Goal: Information Seeking & Learning: Check status

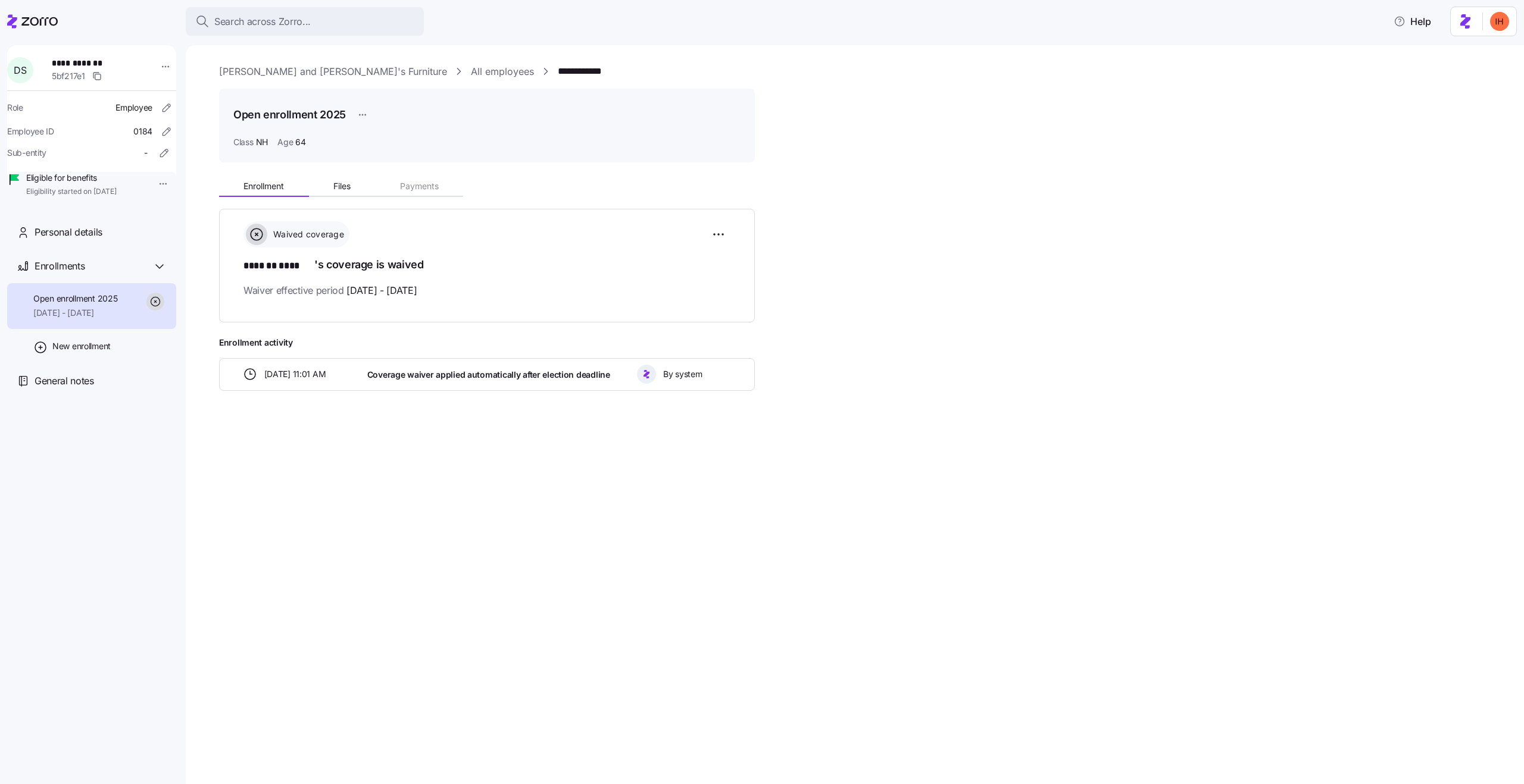
drag, startPoint x: 972, startPoint y: 571, endPoint x: 953, endPoint y: 541, distance: 35.5
click at [969, 562] on div "**********" at bounding box center [855, 415] width 1339 height 739
click at [471, 72] on link "All employees" at bounding box center [502, 71] width 63 height 15
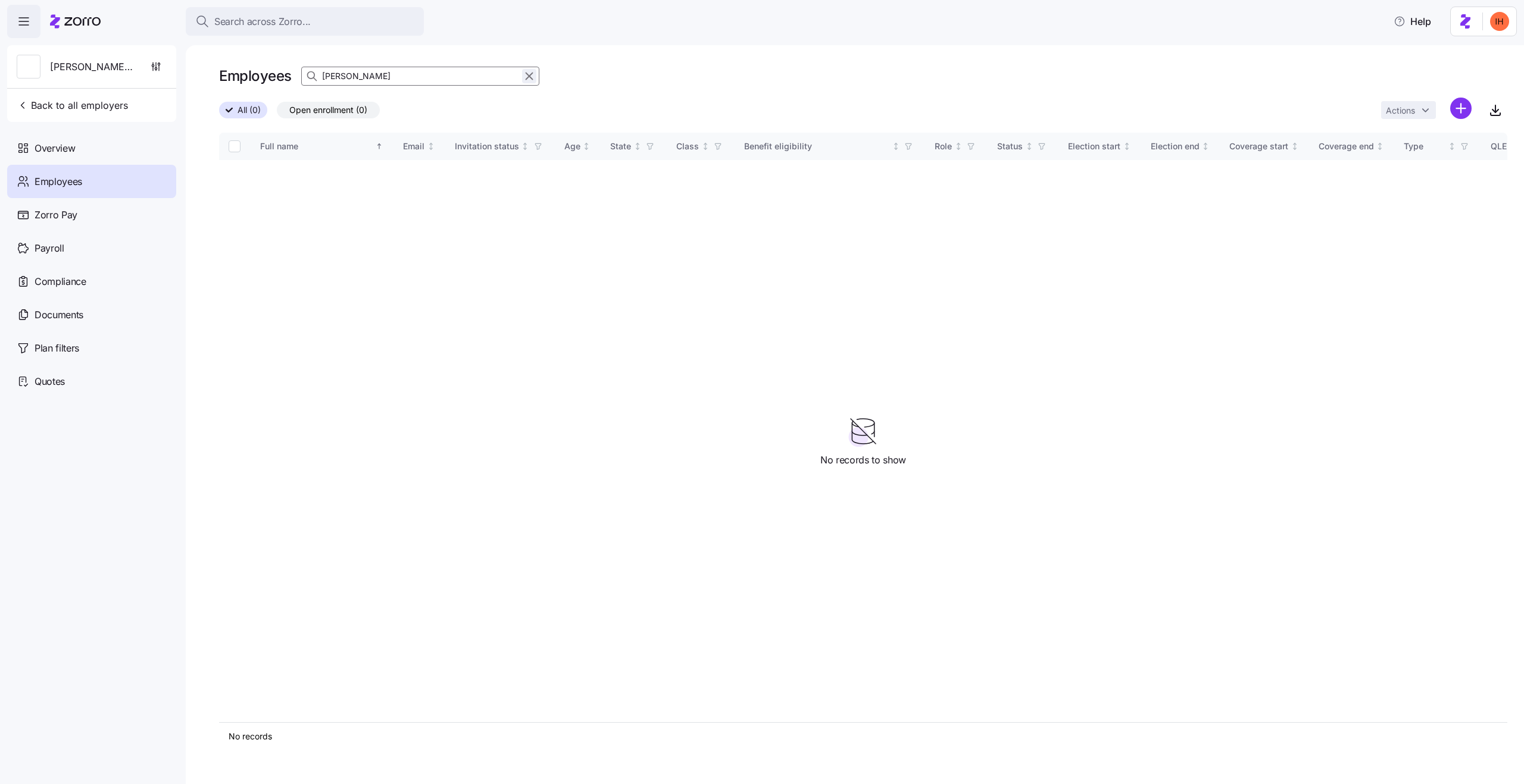
click at [532, 79] on icon "button" at bounding box center [529, 76] width 13 height 15
click at [307, 74] on icon "button" at bounding box center [313, 76] width 12 height 12
type input "lar"
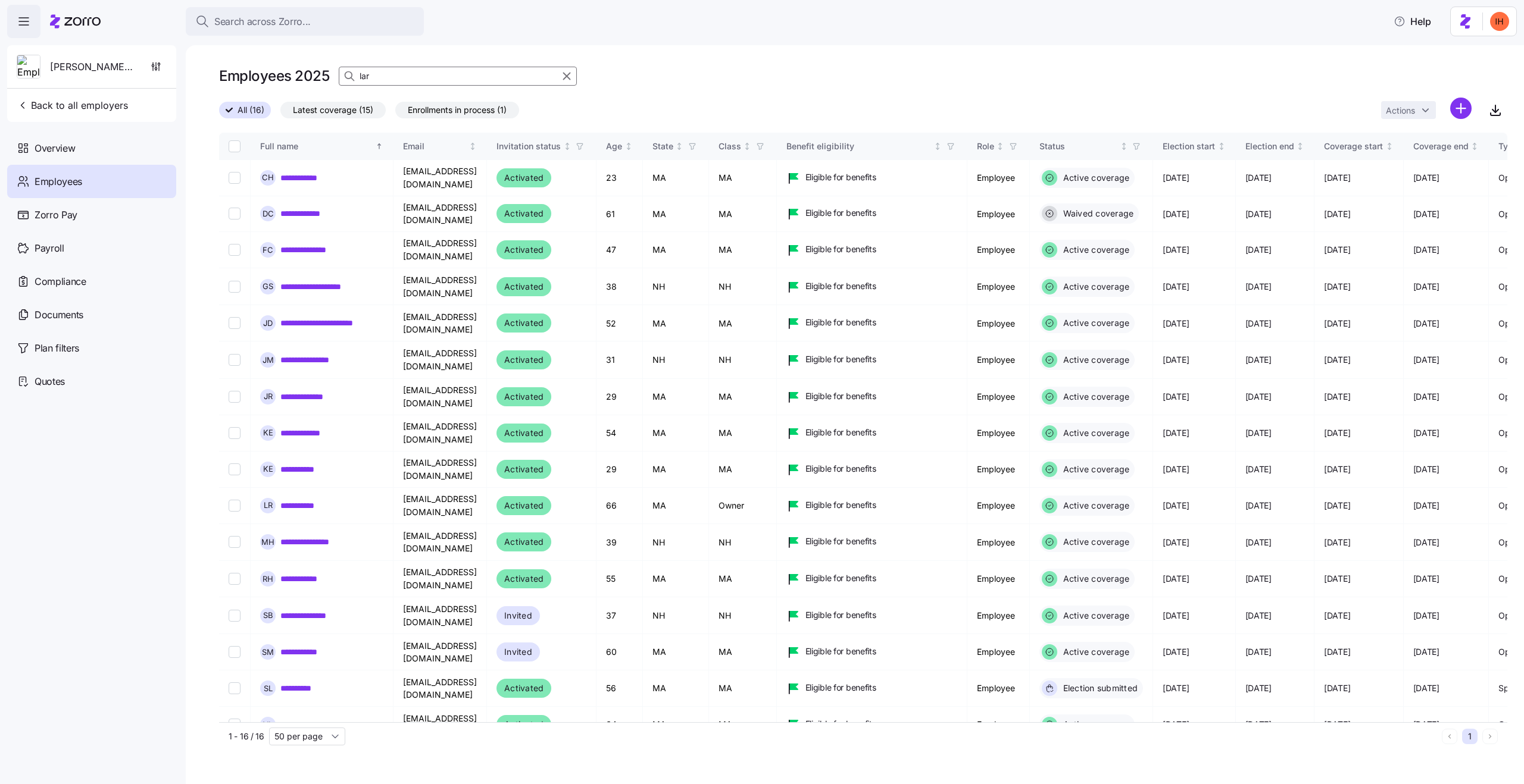
click at [415, 74] on input "lar" at bounding box center [457, 76] width 238 height 19
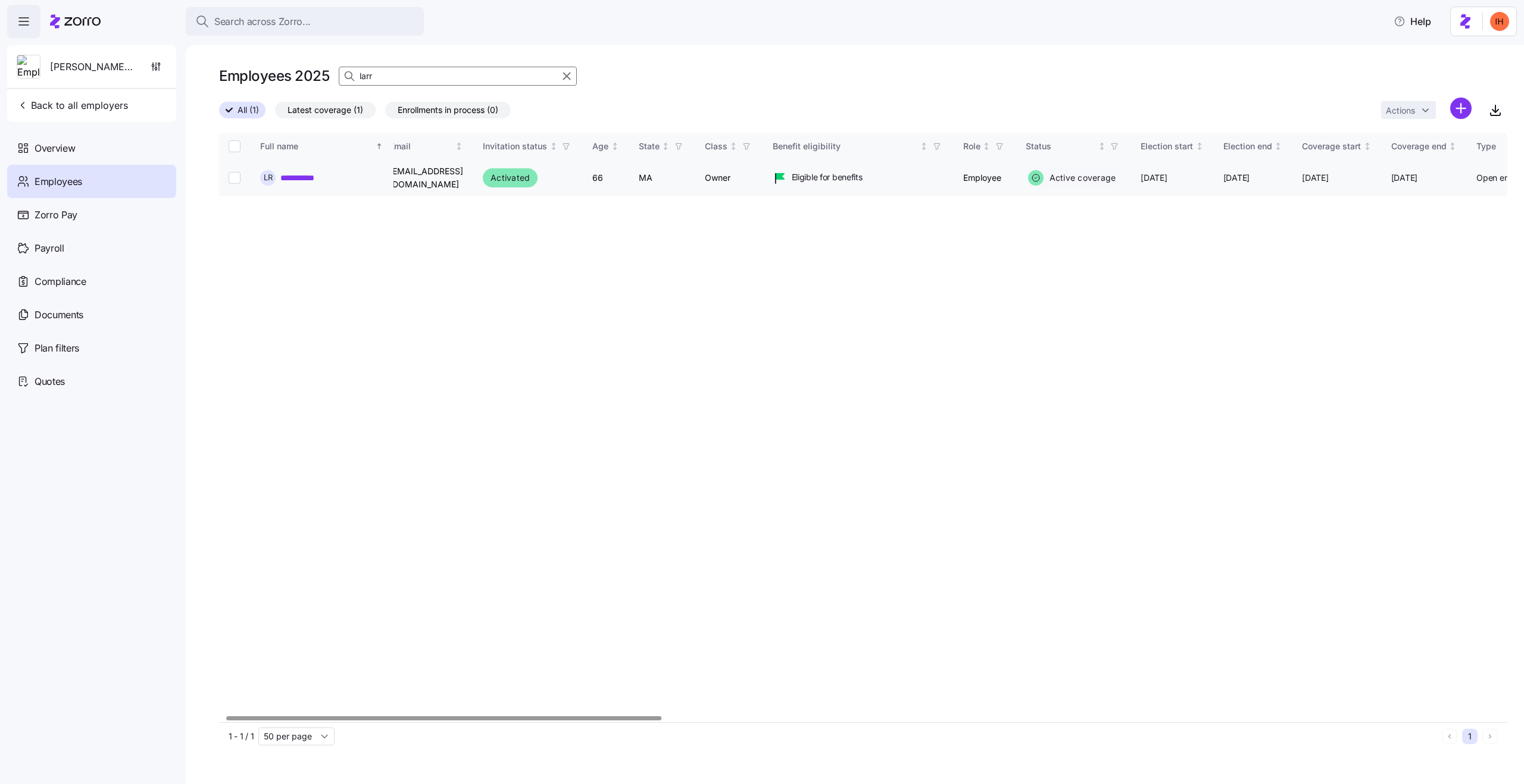
scroll to position [0, 22]
type input "larr"
click at [314, 179] on link "**********" at bounding box center [308, 178] width 55 height 12
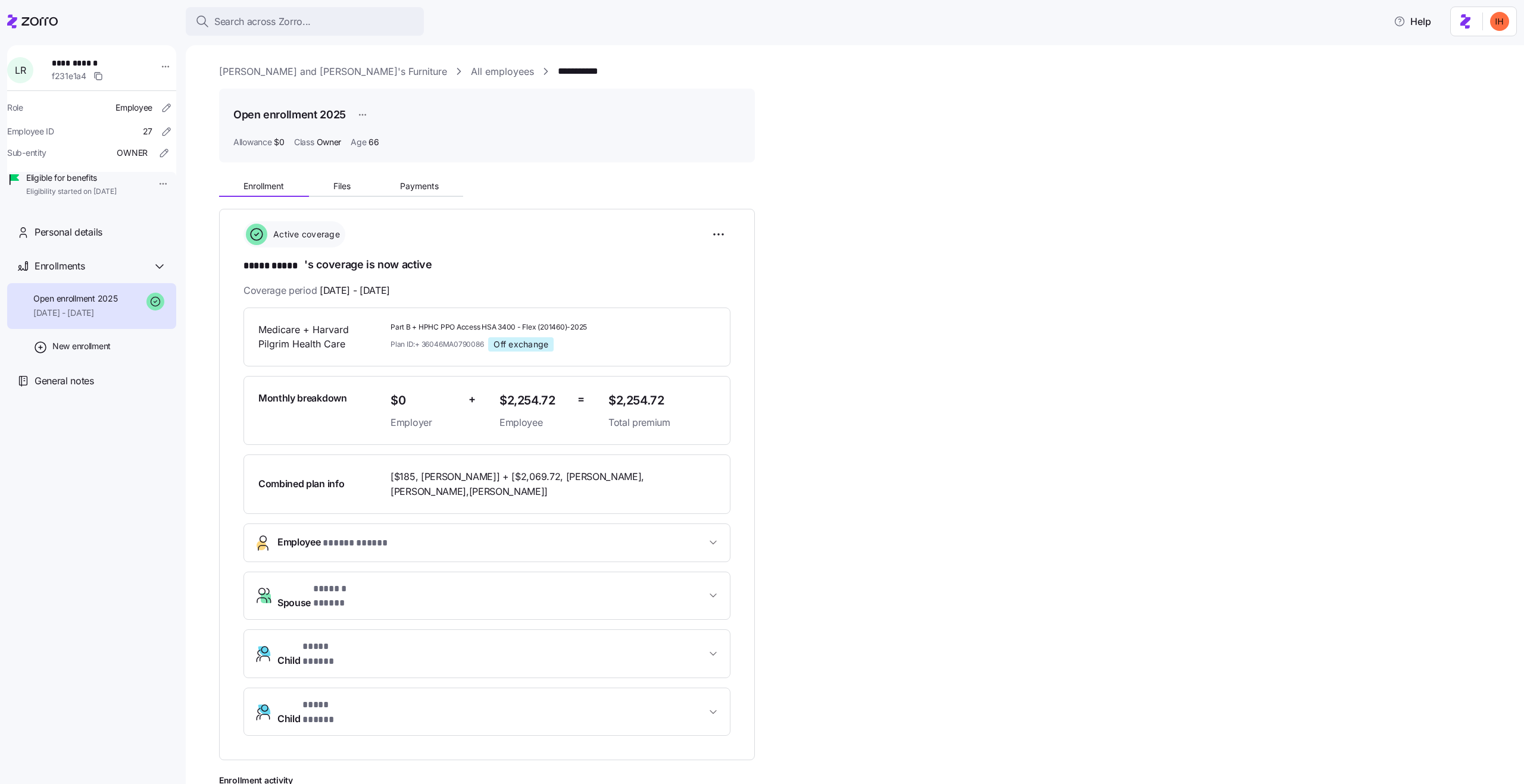
click at [531, 395] on span "$2,254.72" at bounding box center [534, 401] width 68 height 19
click at [658, 403] on span "$2,254.72" at bounding box center [662, 401] width 107 height 19
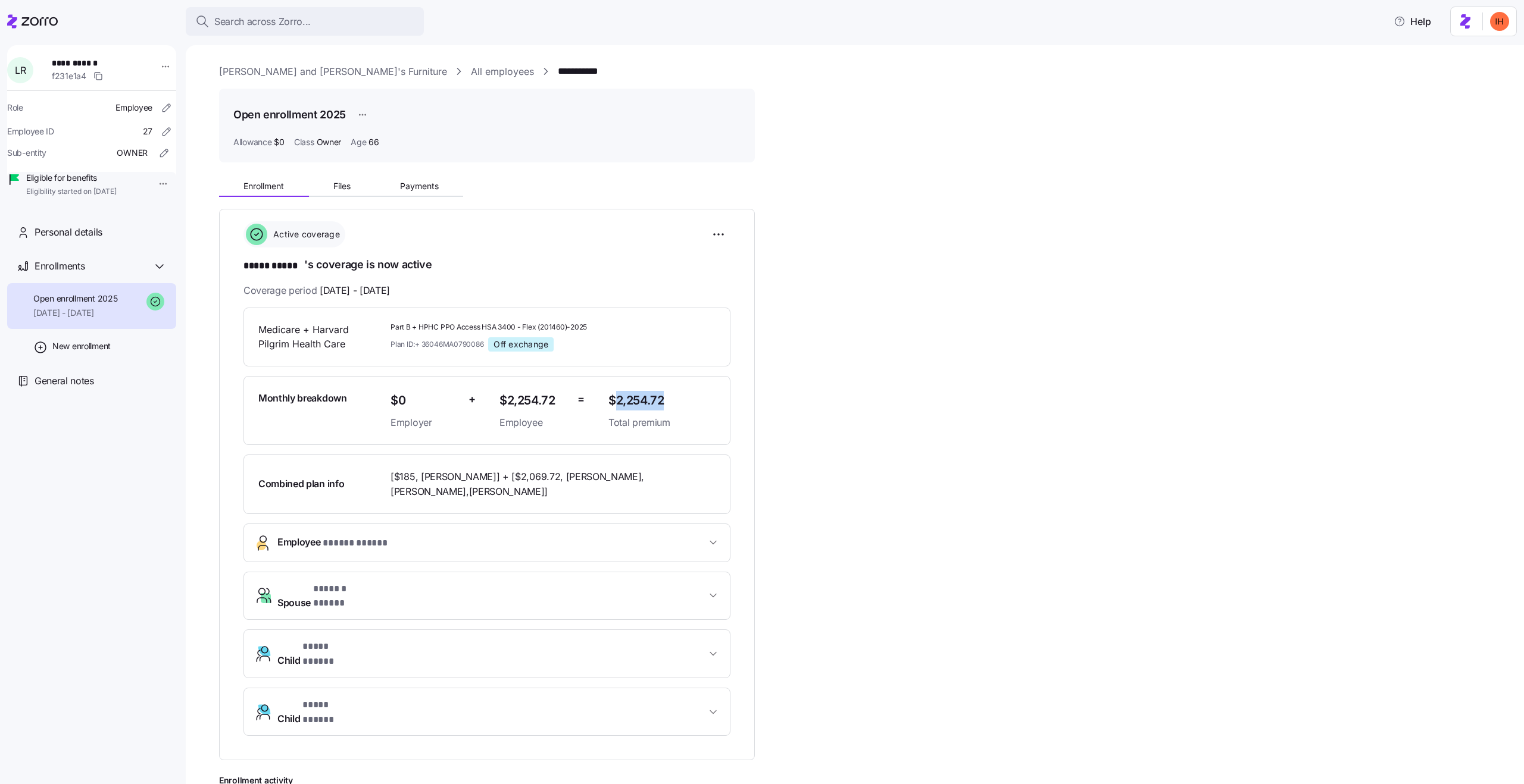
click at [658, 403] on span "$2,254.72" at bounding box center [662, 401] width 107 height 19
click at [528, 391] on span "$2,254.72" at bounding box center [534, 401] width 68 height 19
click at [529, 398] on span "$2,254.72" at bounding box center [534, 401] width 68 height 19
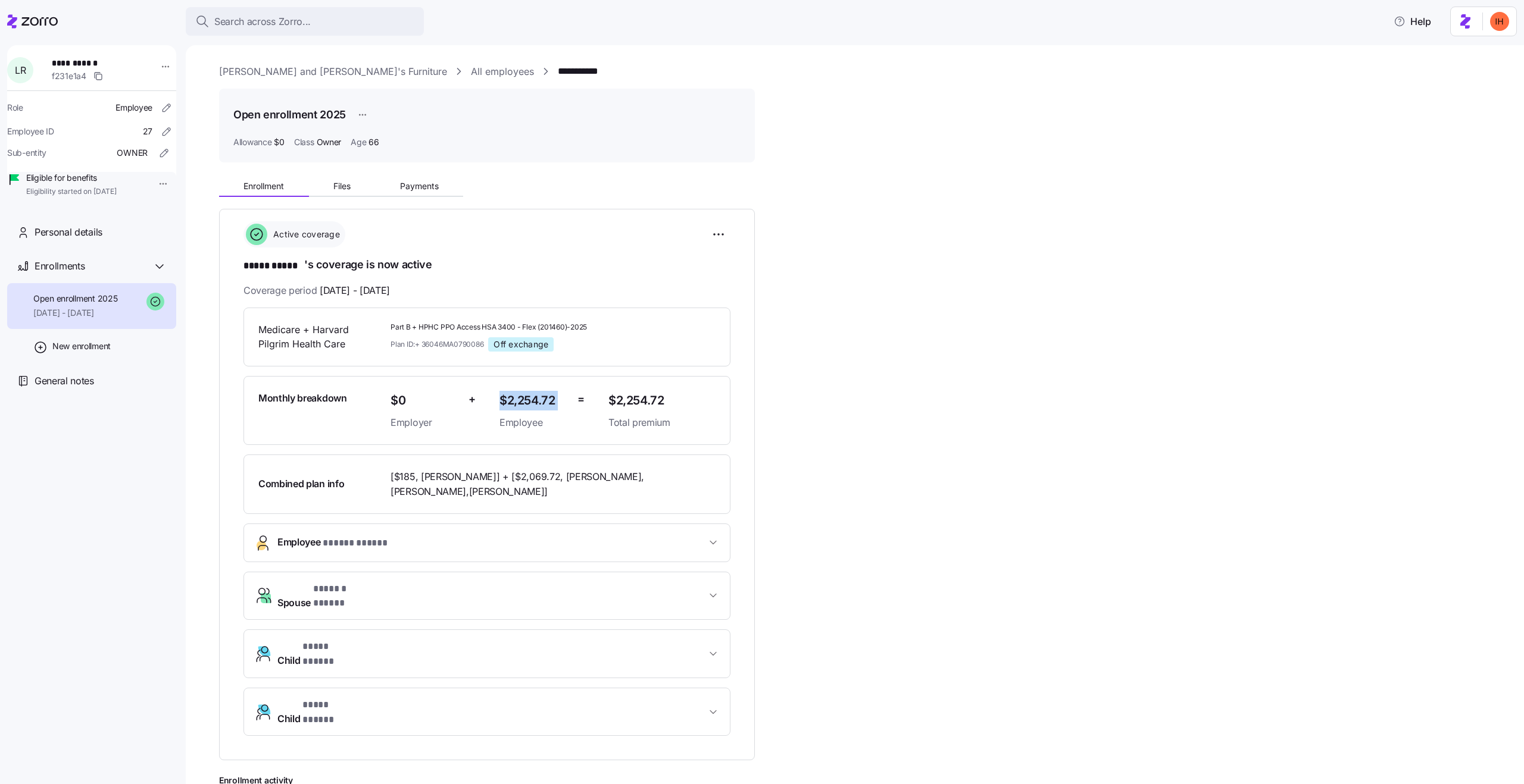
click at [639, 406] on span "$2,254.72" at bounding box center [662, 401] width 107 height 19
click at [551, 396] on span "$2,254.72" at bounding box center [534, 401] width 68 height 19
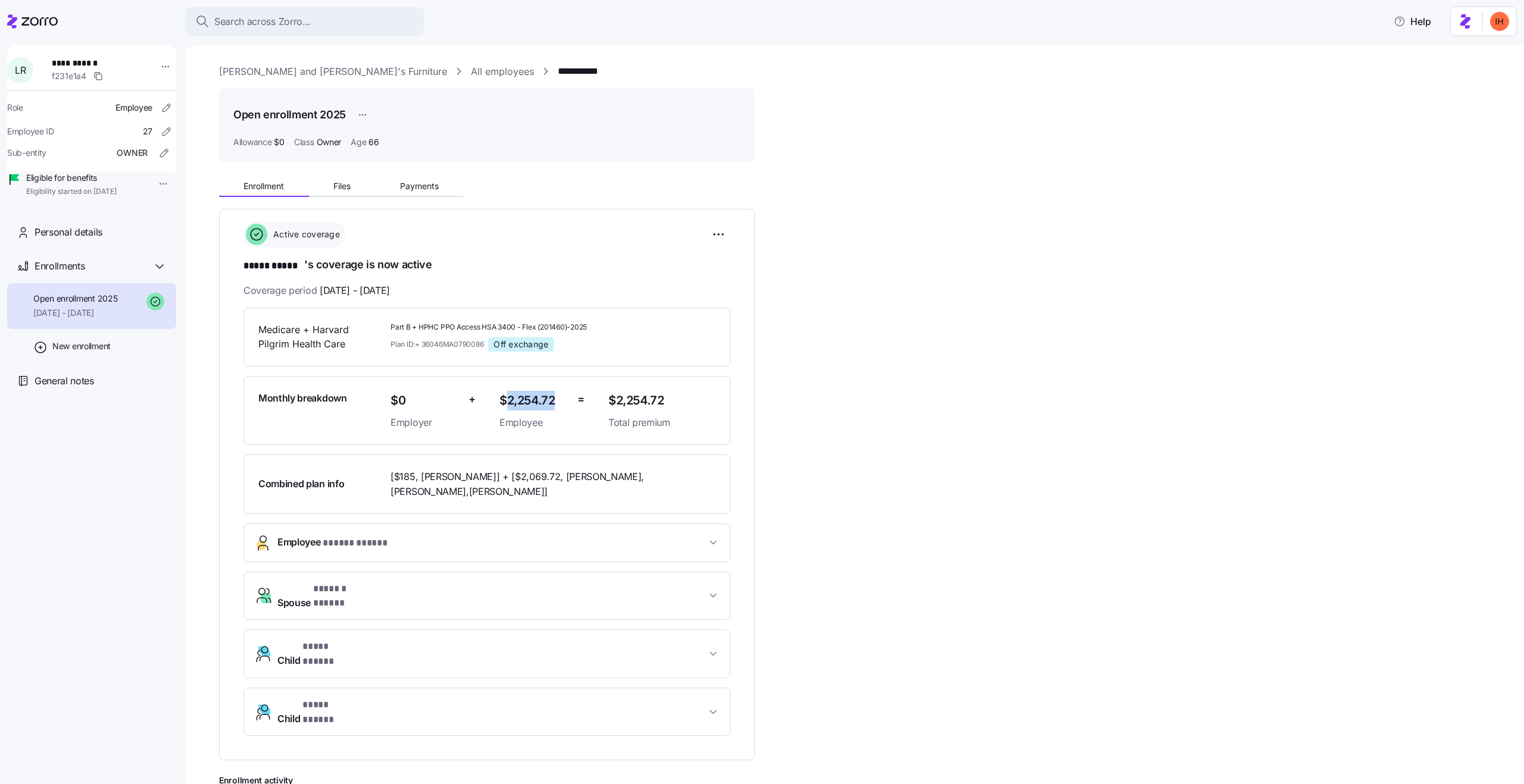
click at [551, 396] on span "$2,254.72" at bounding box center [534, 401] width 68 height 19
click at [645, 400] on span "$2,254.72" at bounding box center [662, 401] width 107 height 19
click at [525, 393] on span "$2,254.72" at bounding box center [534, 401] width 68 height 19
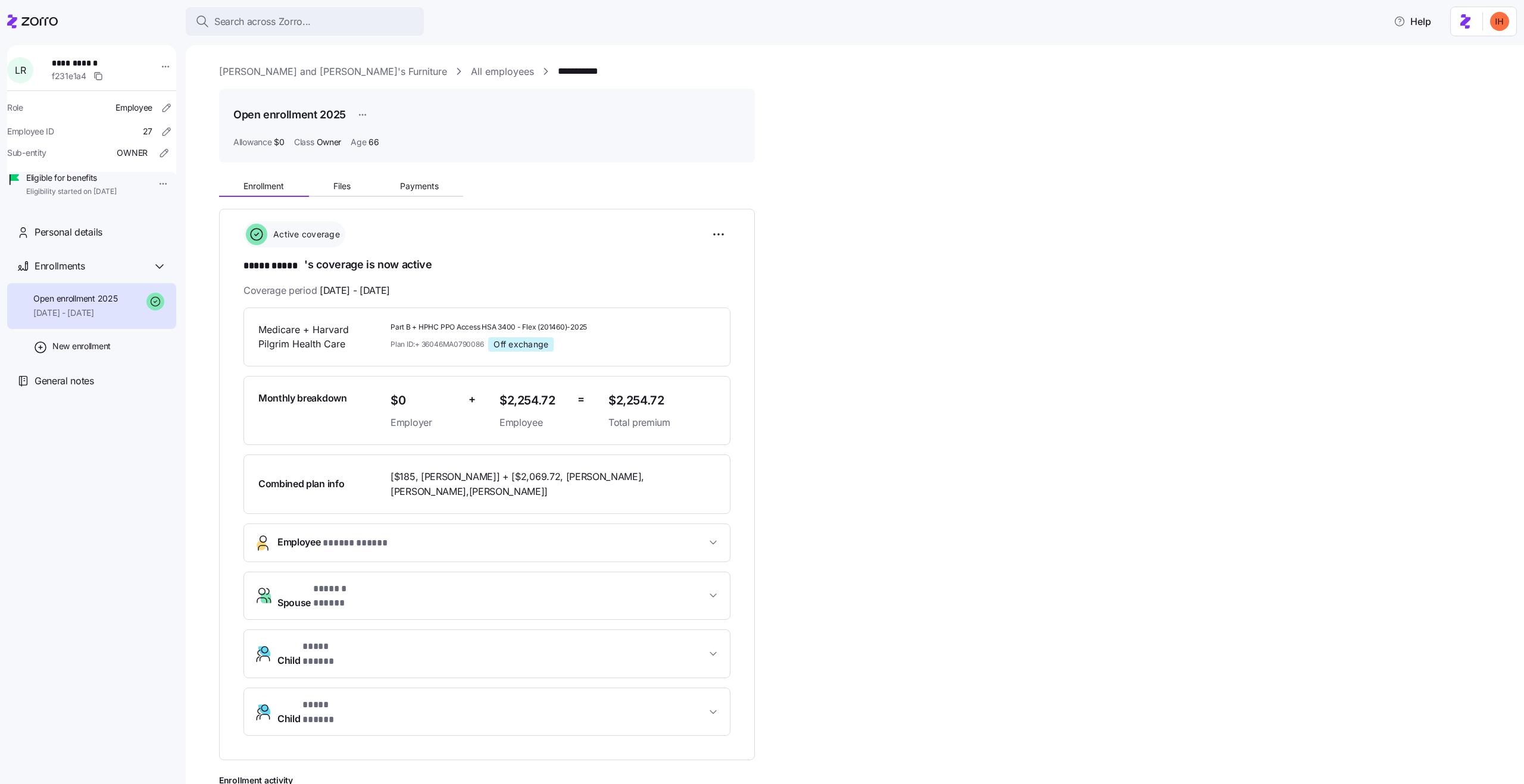
click at [525, 393] on span "$2,254.72" at bounding box center [534, 401] width 68 height 19
click at [620, 398] on span "$2,254.72" at bounding box center [662, 401] width 107 height 19
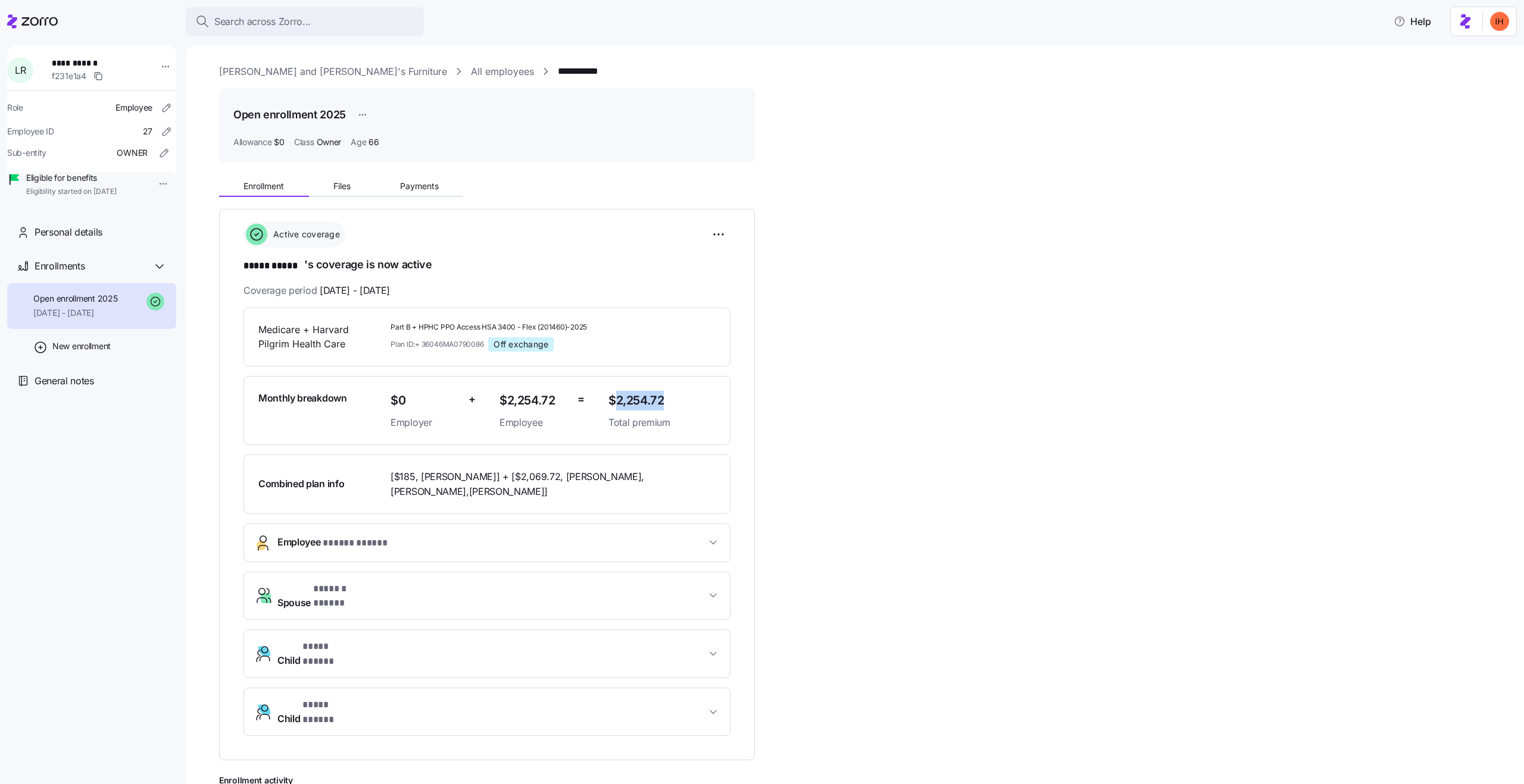
click at [620, 398] on span "$2,254.72" at bounding box center [662, 401] width 107 height 19
click at [519, 401] on span "$2,254.72" at bounding box center [534, 401] width 68 height 19
click at [623, 401] on span "$2,254.72" at bounding box center [662, 401] width 107 height 19
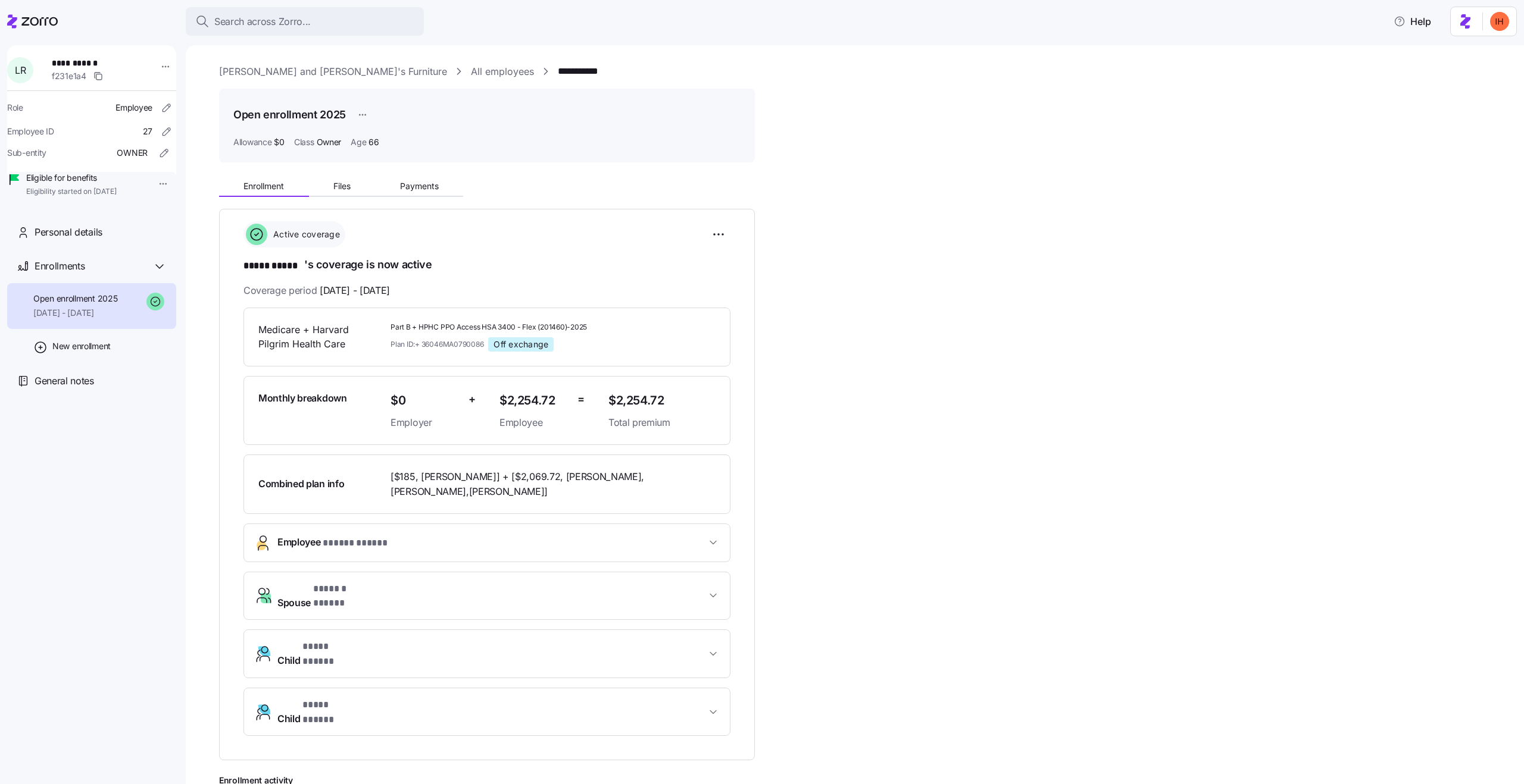
click at [623, 401] on span "$2,254.72" at bounding box center [662, 401] width 107 height 19
click at [538, 395] on span "$2,254.72" at bounding box center [534, 401] width 68 height 19
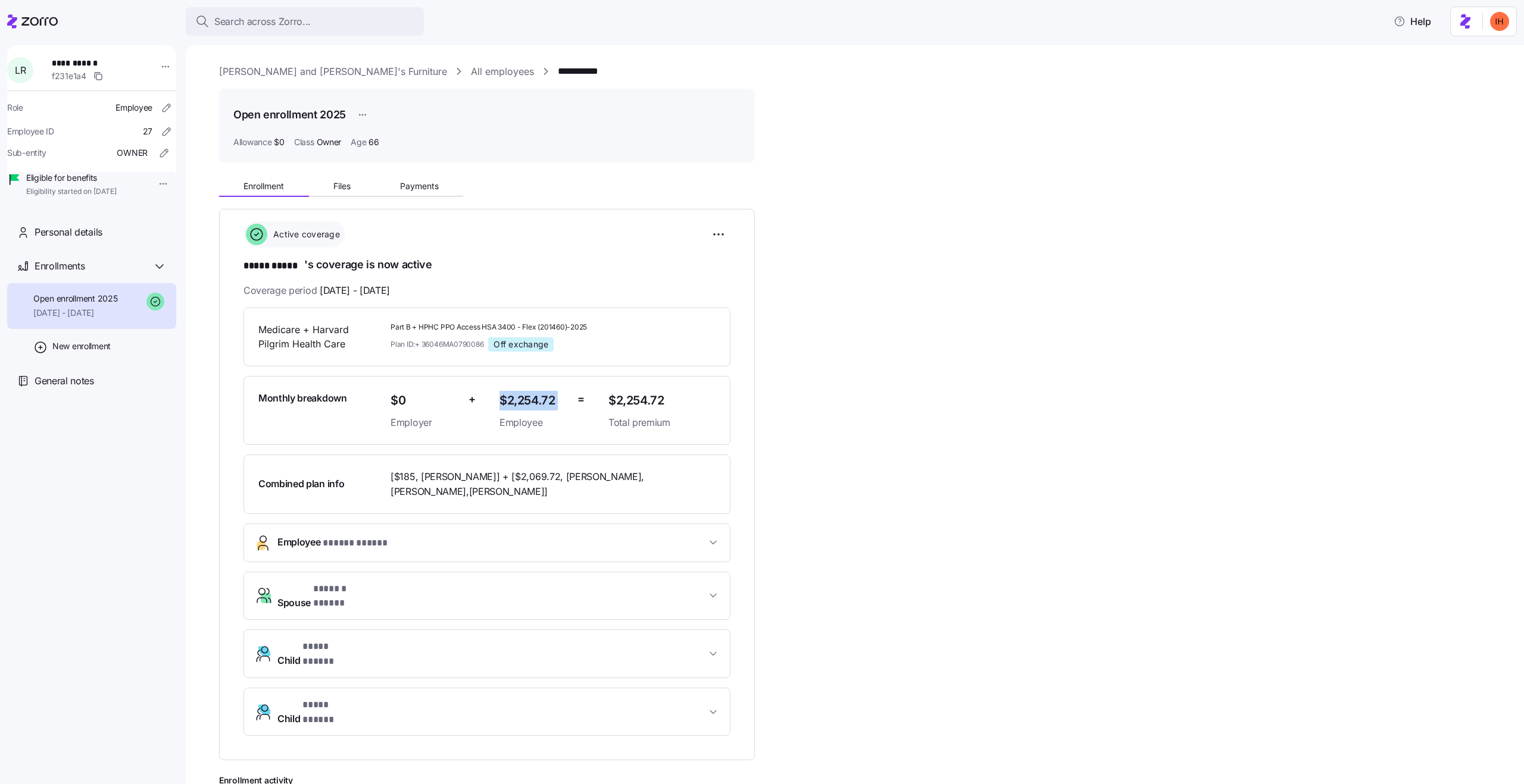
click at [508, 399] on span "$2,254.72" at bounding box center [534, 401] width 68 height 19
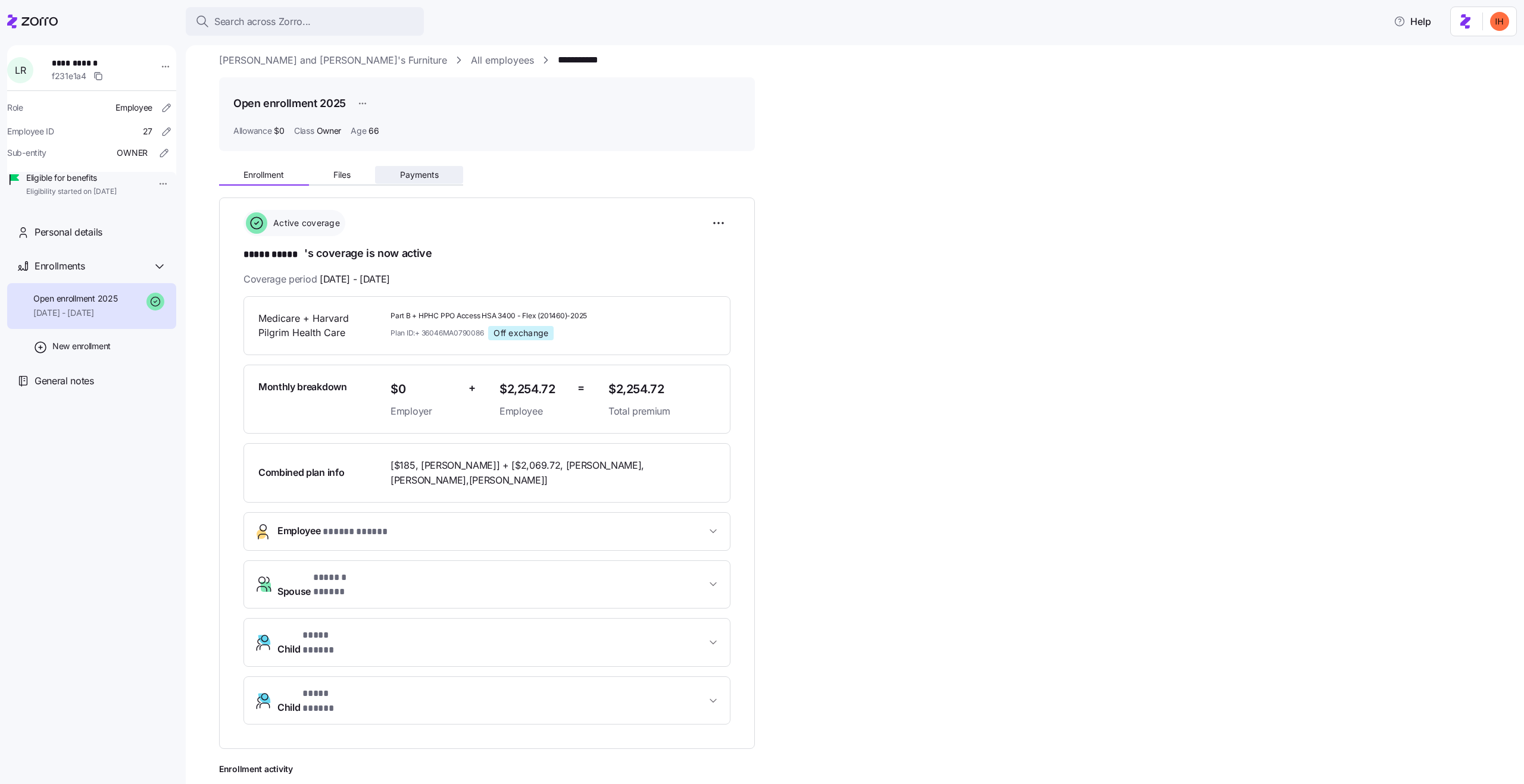
click at [406, 171] on span "Payments" at bounding box center [420, 175] width 39 height 8
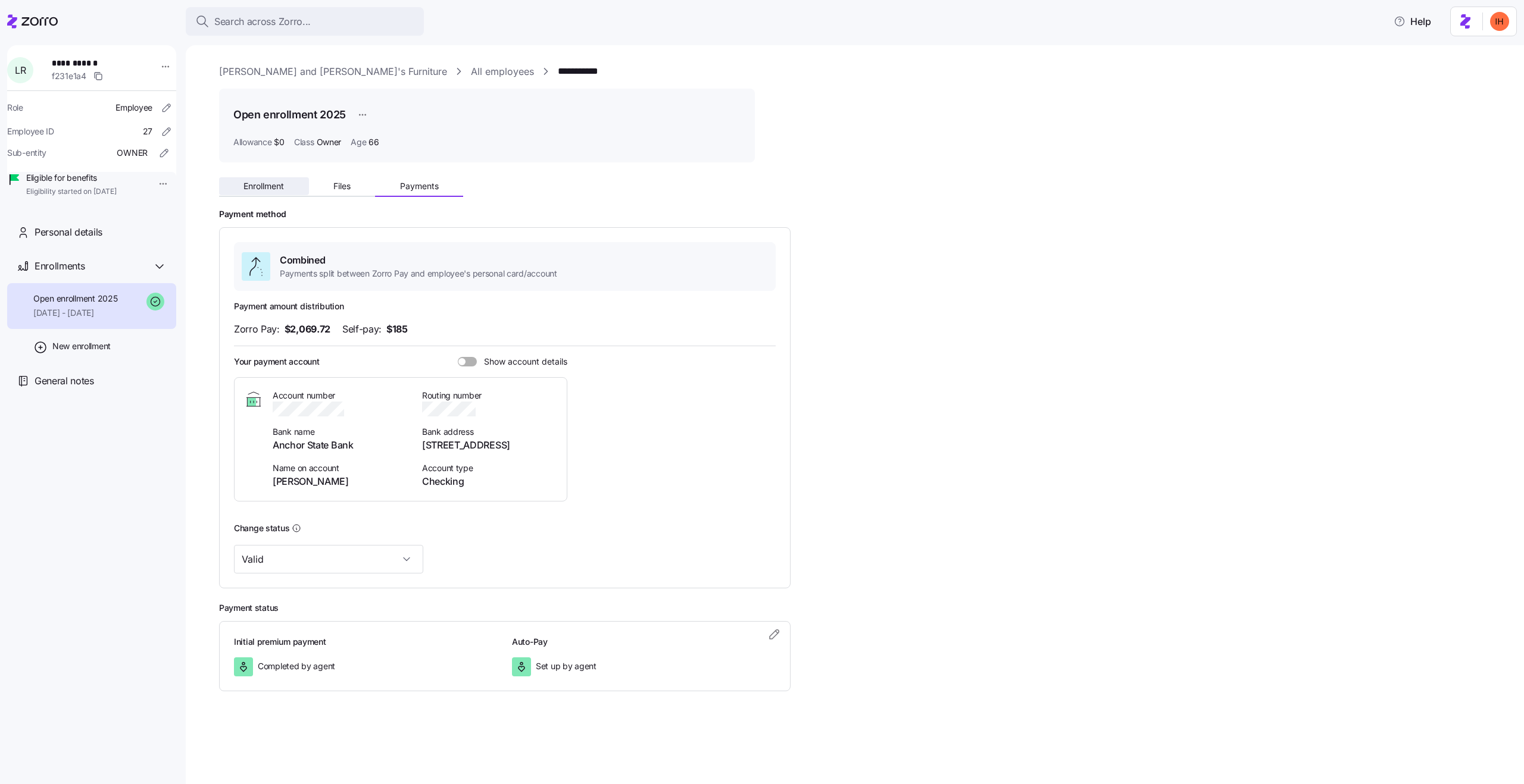
click at [264, 191] on span "Enrollment" at bounding box center [263, 186] width 41 height 8
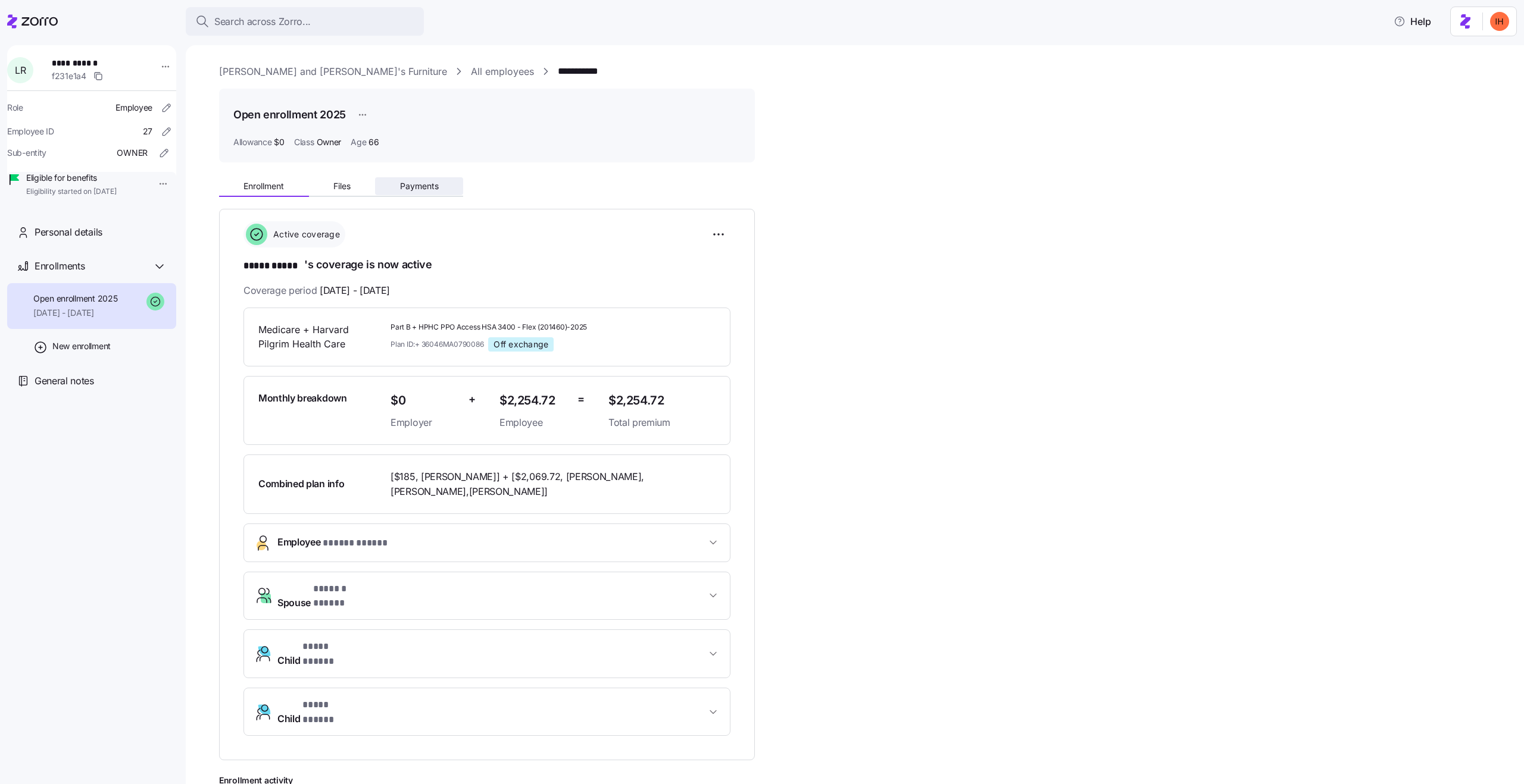
click at [417, 193] on button "Payments" at bounding box center [419, 186] width 88 height 18
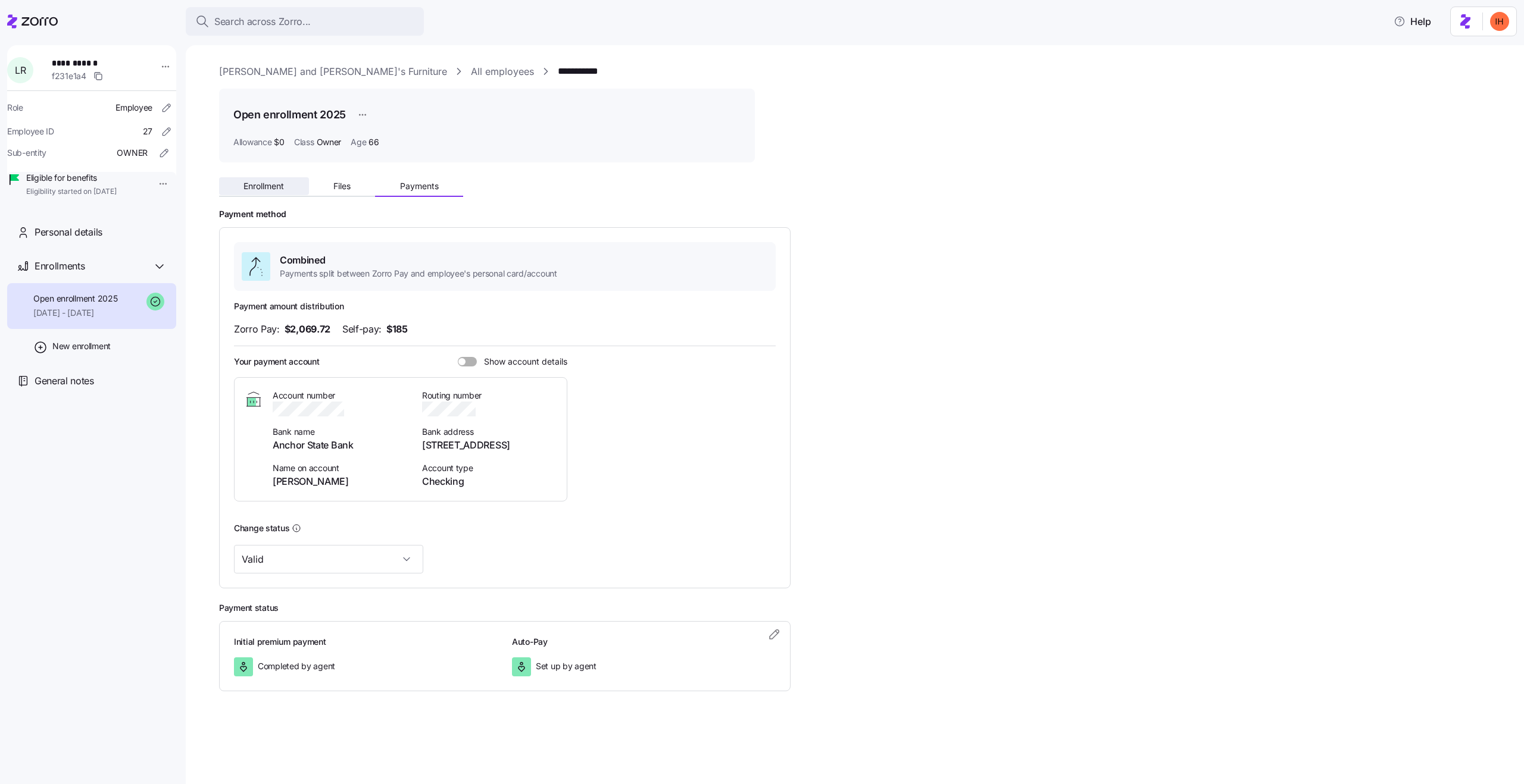
click at [241, 194] on button "Enrollment" at bounding box center [264, 186] width 90 height 18
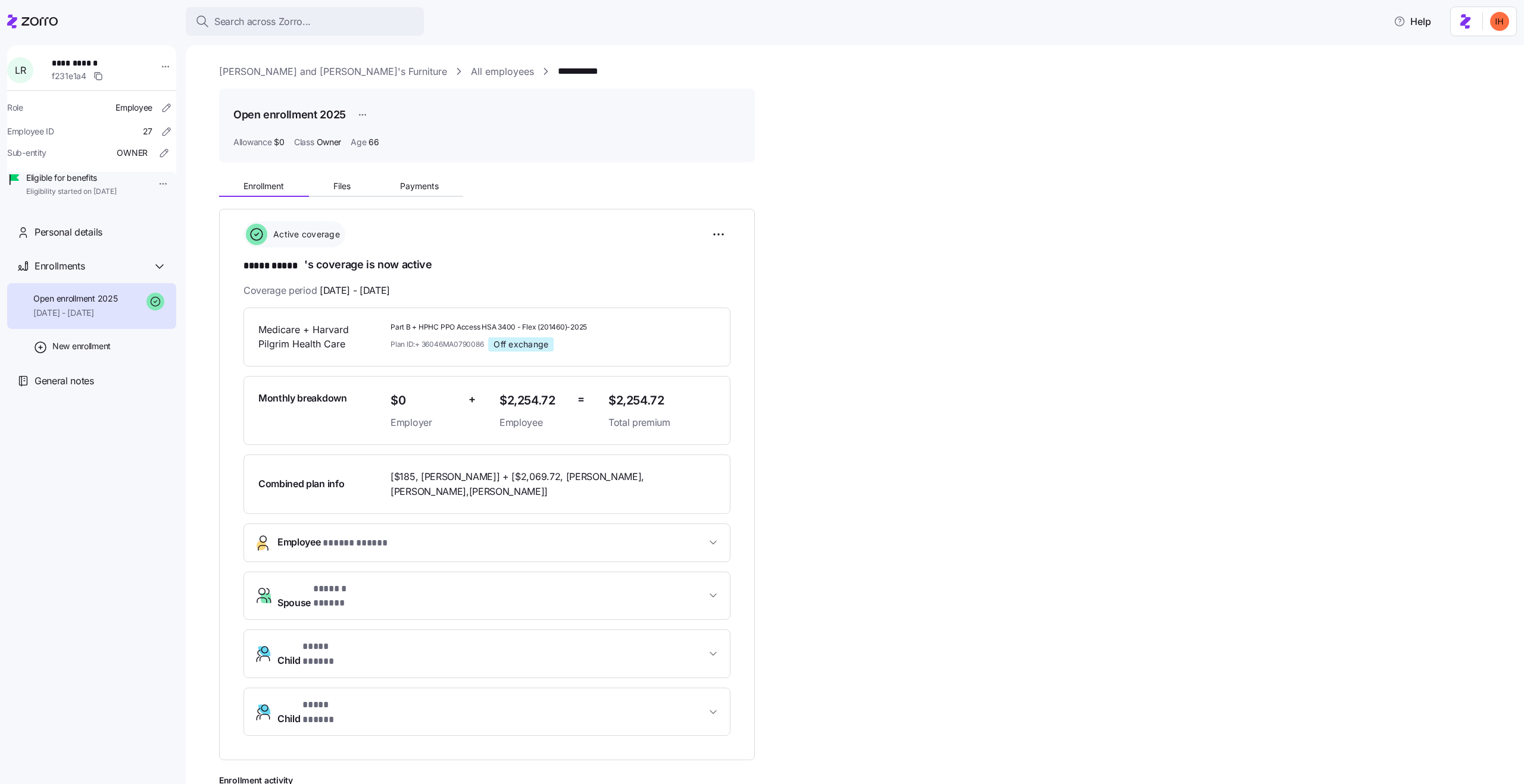
click at [508, 402] on span "$2,254.72" at bounding box center [534, 401] width 68 height 19
click at [512, 427] on span "Employee" at bounding box center [534, 423] width 68 height 15
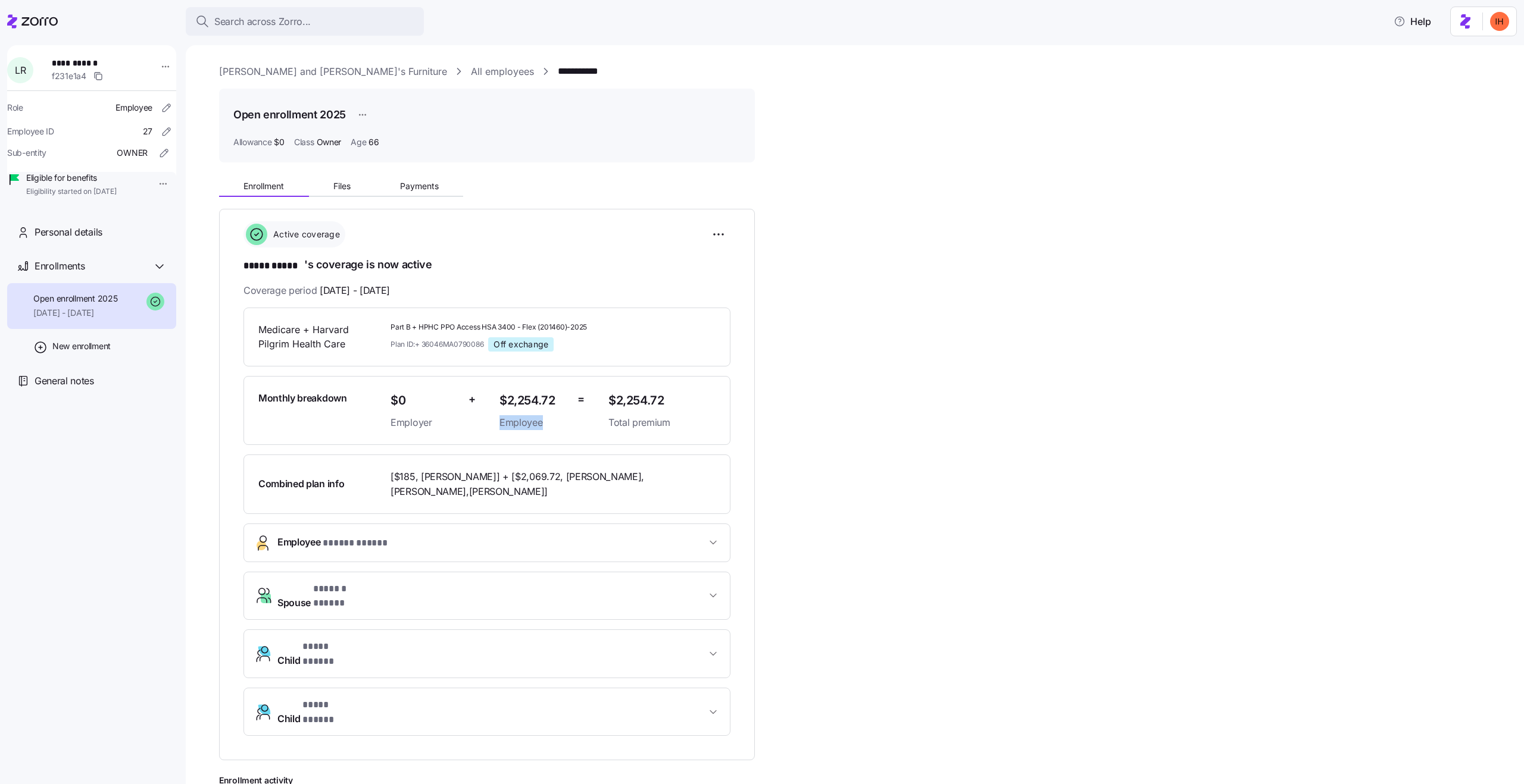
click at [512, 427] on span "Employee" at bounding box center [534, 423] width 68 height 15
click at [400, 418] on span "Employer" at bounding box center [425, 423] width 68 height 15
click at [393, 405] on span "$0" at bounding box center [425, 401] width 68 height 19
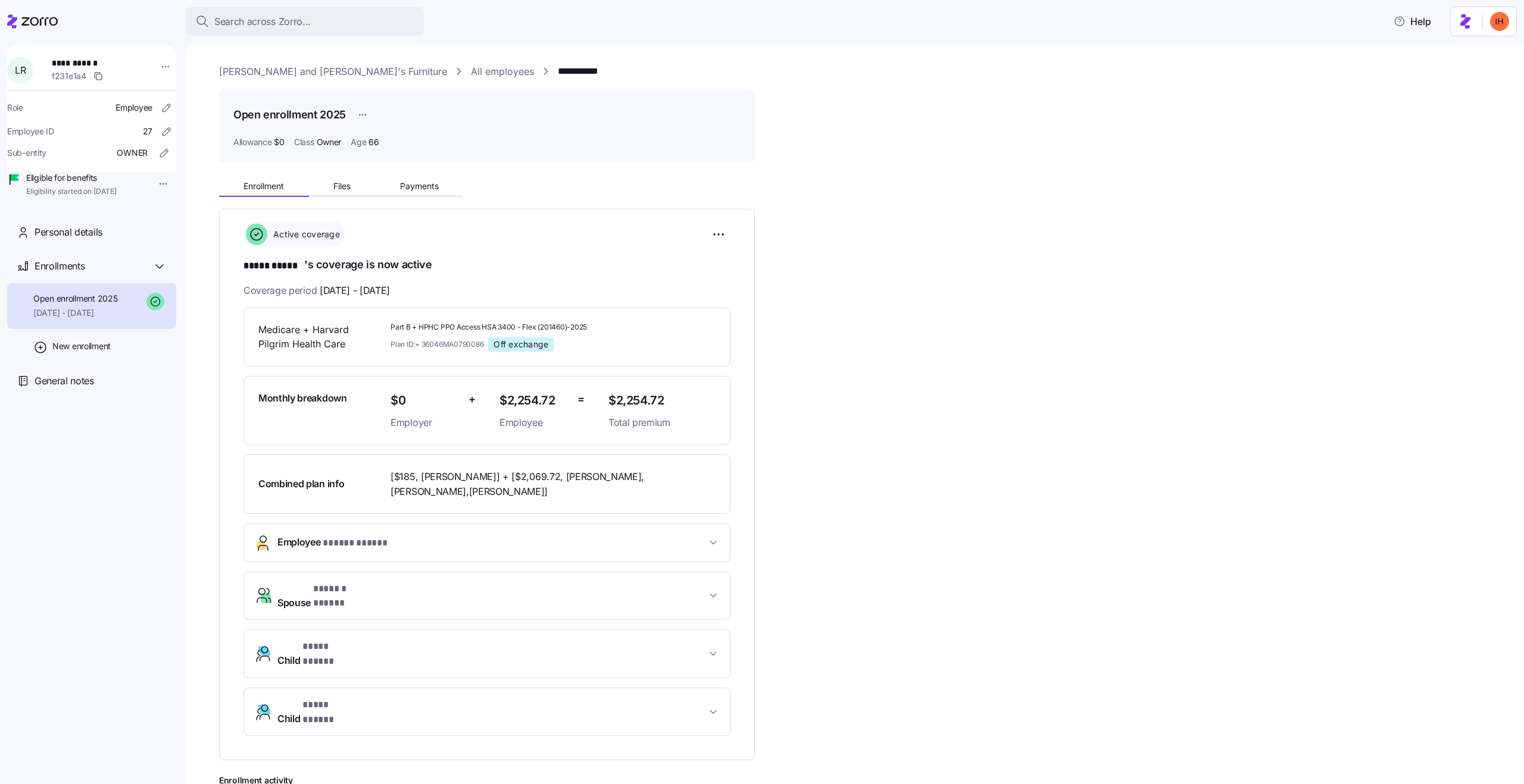
click at [393, 405] on span "$0" at bounding box center [425, 401] width 68 height 19
click at [405, 407] on span "$0" at bounding box center [425, 401] width 68 height 19
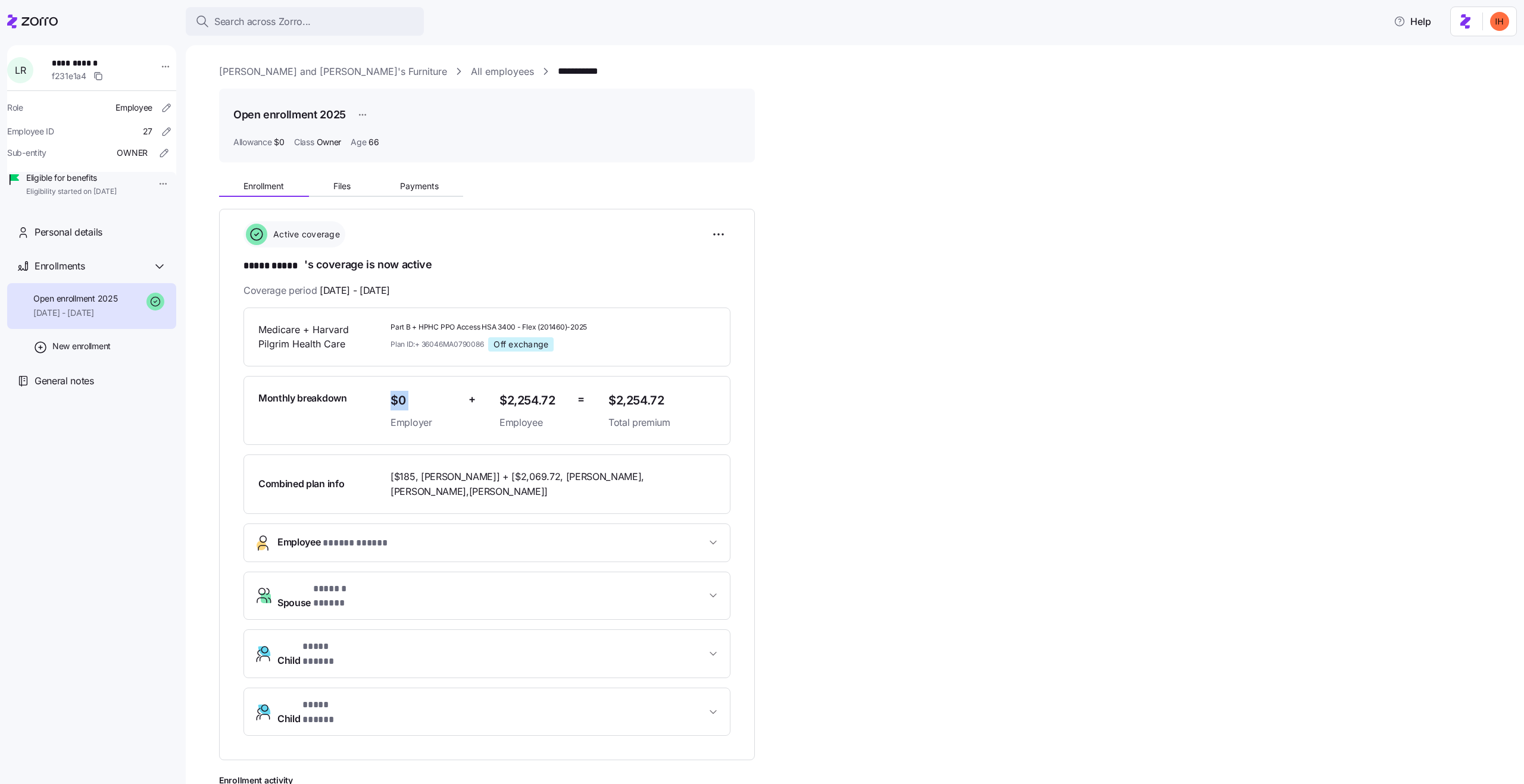
click at [454, 434] on div "Monthly breakdown $0 Employer + $2,254.72 Employee = $2,254.72 Total premium" at bounding box center [487, 410] width 487 height 69
click at [947, 229] on div "**********" at bounding box center [863, 541] width 1288 height 737
click at [291, 74] on link "[PERSON_NAME] and [PERSON_NAME]'s Furniture" at bounding box center [333, 71] width 228 height 15
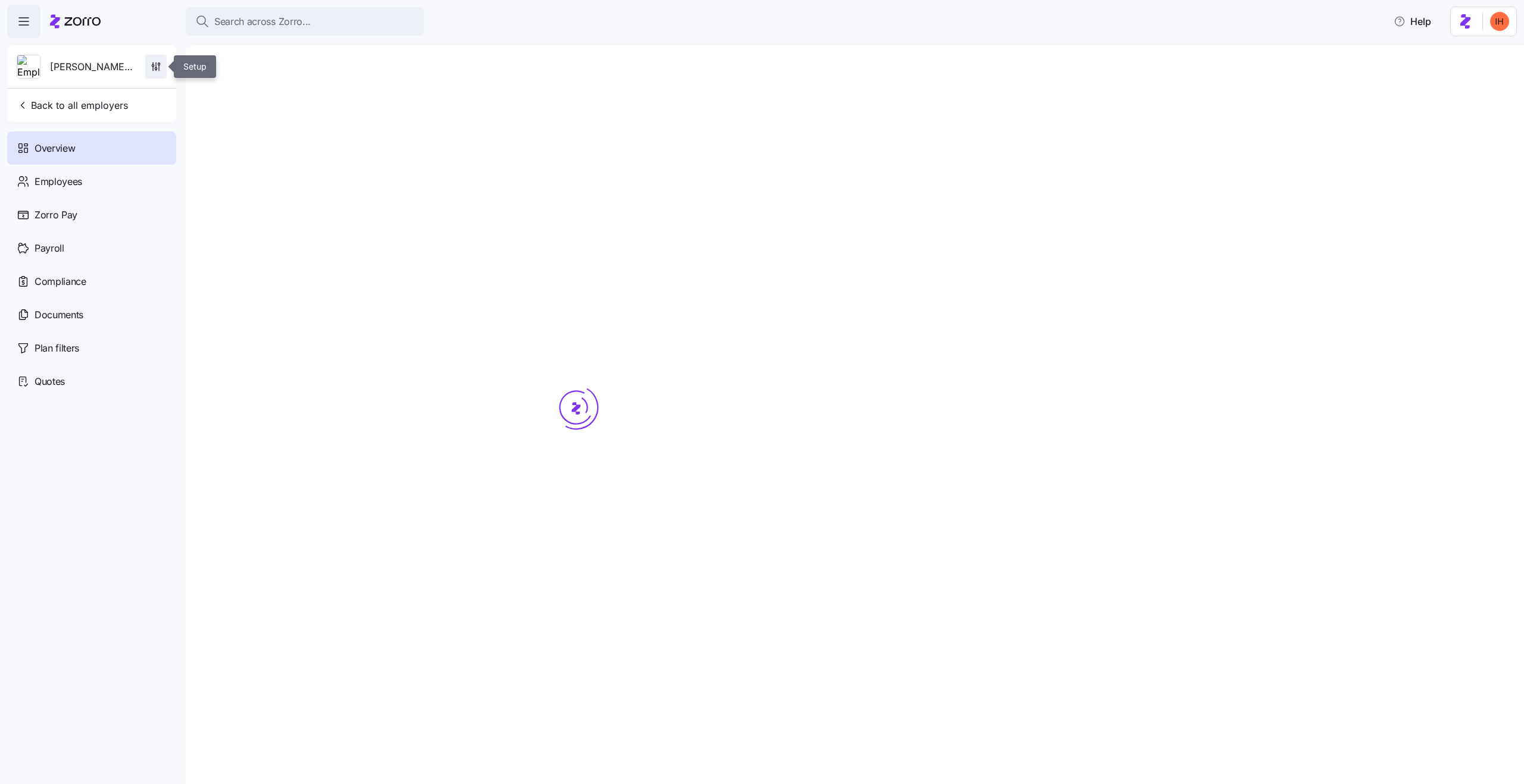
click at [154, 73] on span "button" at bounding box center [156, 66] width 20 height 22
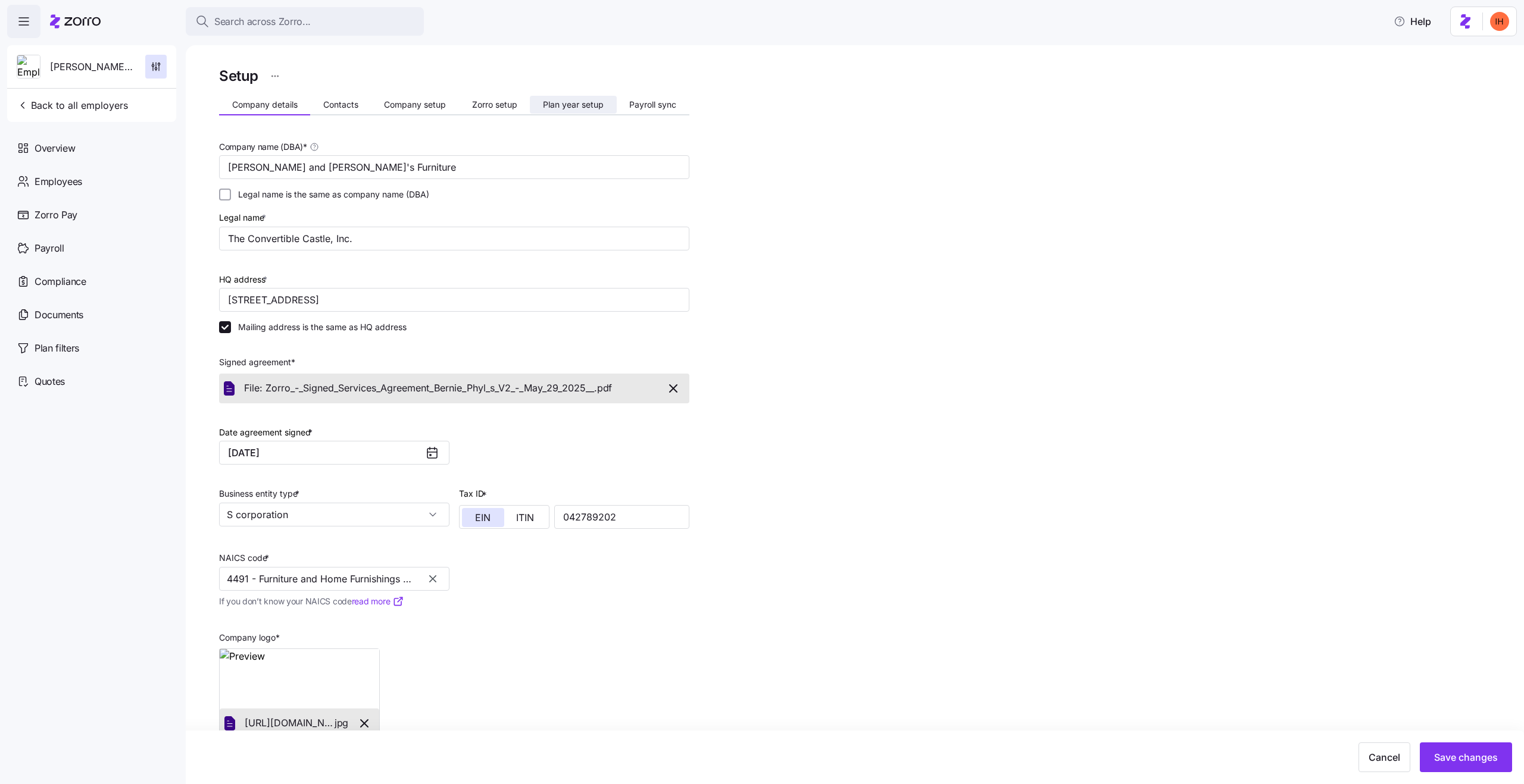
click at [571, 110] on button "Plan year setup" at bounding box center [573, 104] width 87 height 18
click at [515, 106] on span "Zorro setup" at bounding box center [494, 105] width 45 height 8
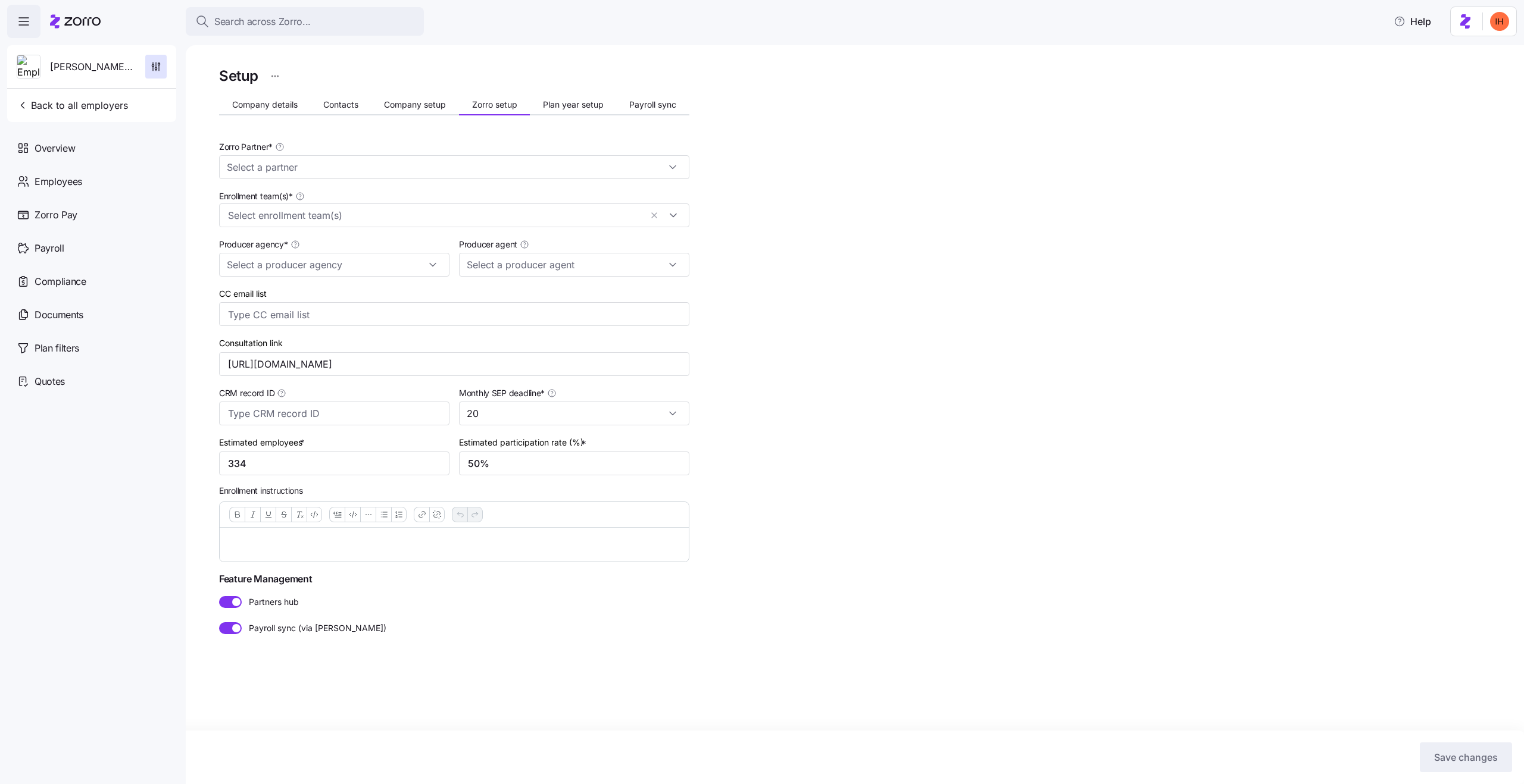
type input "Zorro"
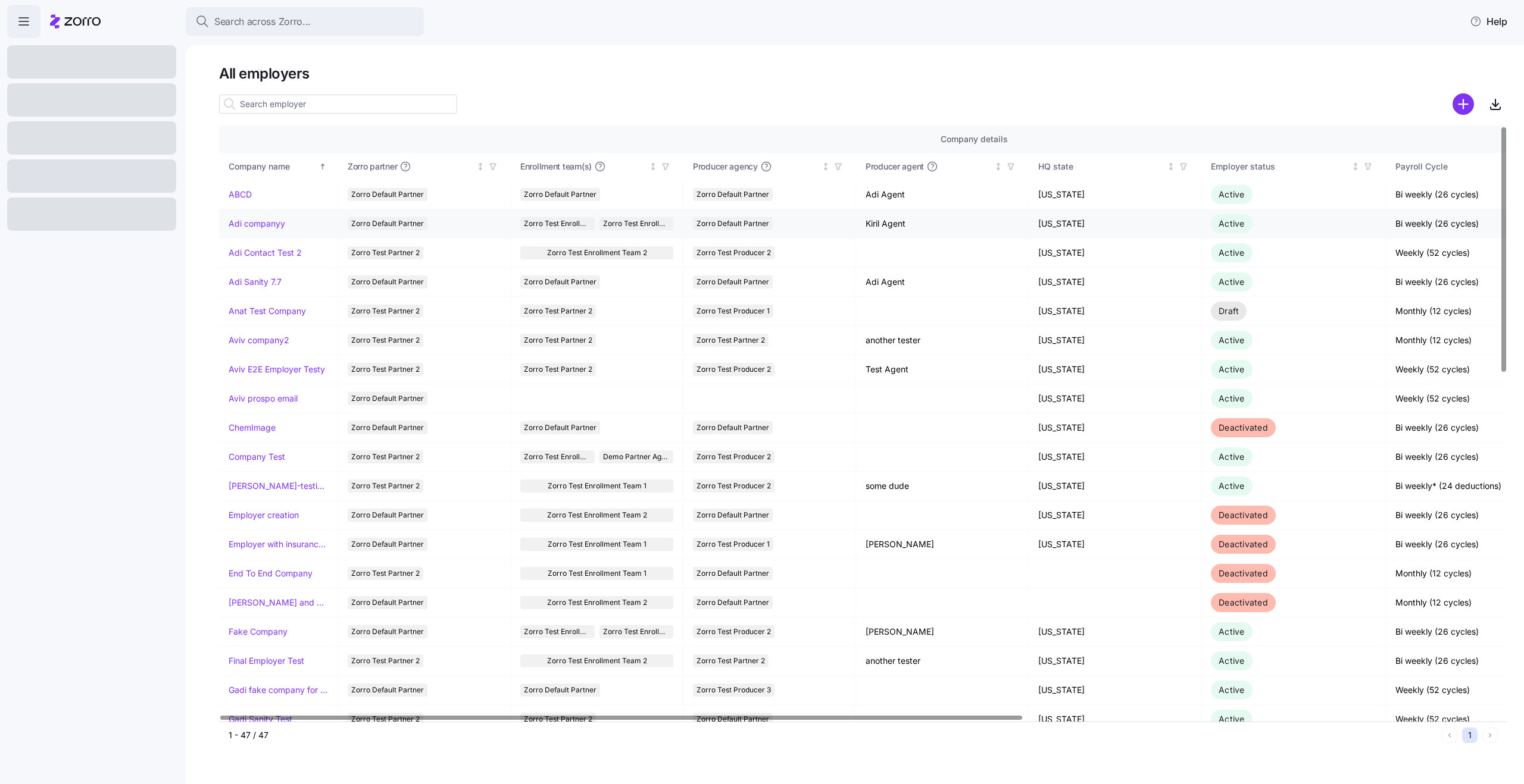
click at [248, 226] on link "Adi companyy" at bounding box center [256, 224] width 56 height 12
